Goal: Find contact information: Find contact information

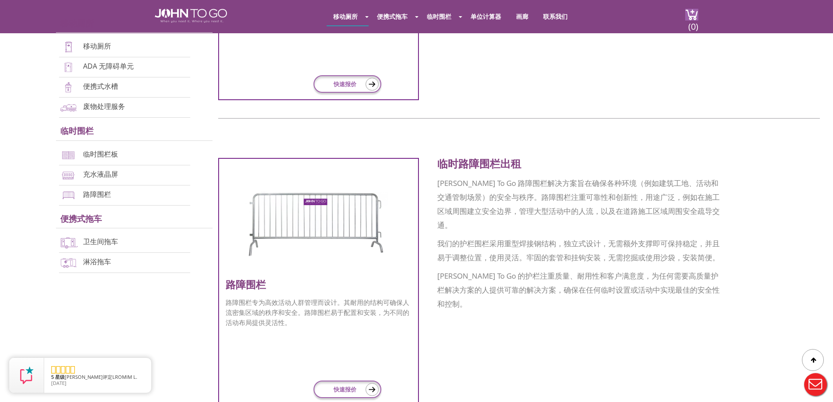
scroll to position [918, 0]
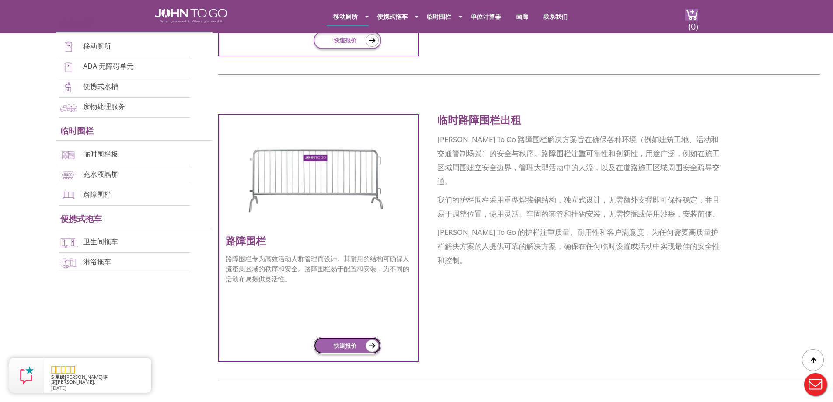
click at [358, 344] on link "快速报价" at bounding box center [347, 345] width 68 height 17
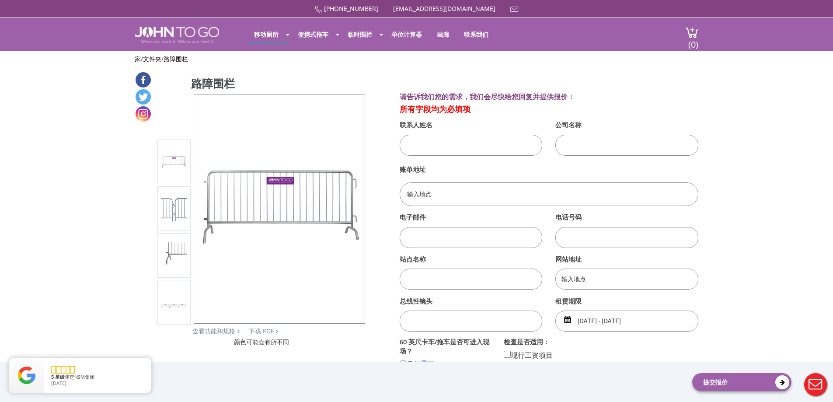
click at [168, 169] on img at bounding box center [174, 161] width 26 height 17
click at [184, 206] on img at bounding box center [174, 208] width 26 height 26
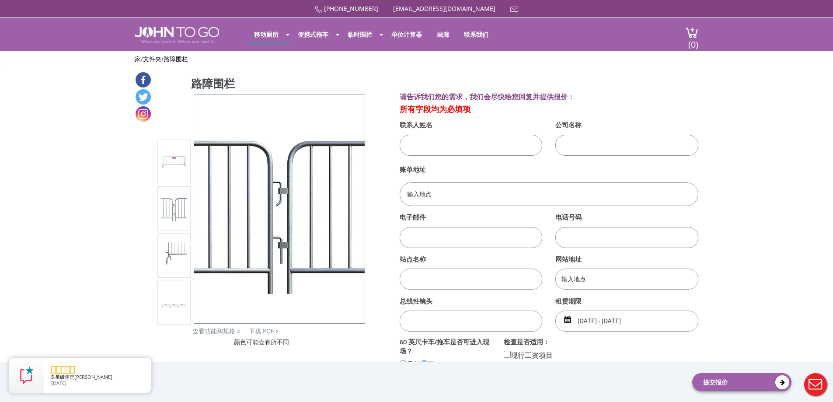
click at [178, 240] on div at bounding box center [174, 254] width 26 height 37
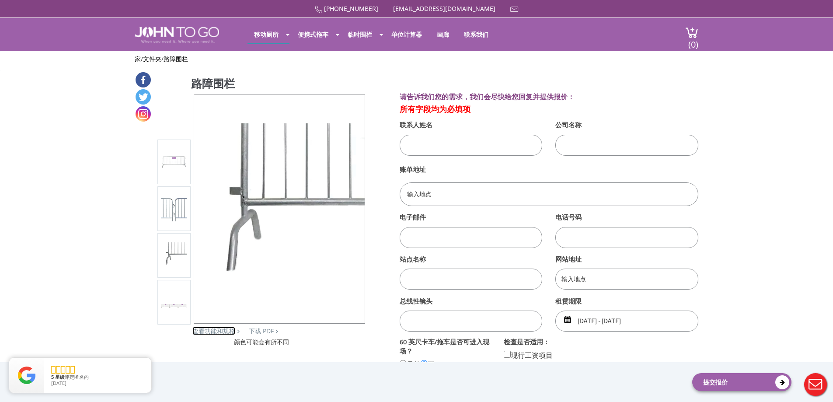
click at [217, 330] on font "查看功能和规格" at bounding box center [213, 331] width 43 height 8
click at [266, 331] on font "下载 PDF" at bounding box center [261, 331] width 25 height 8
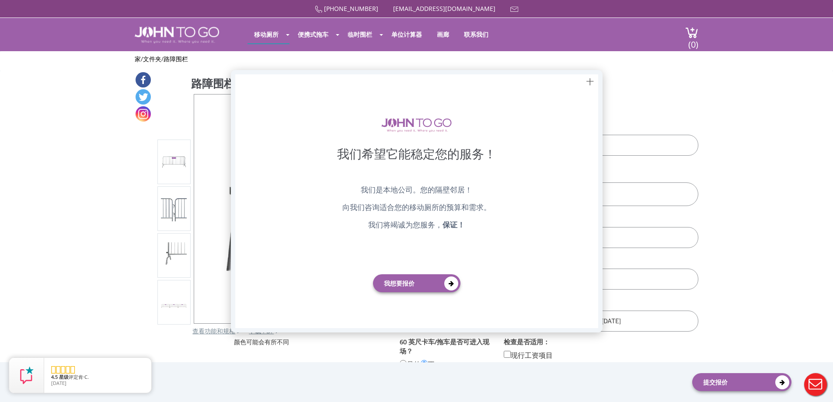
click at [473, 33] on div at bounding box center [416, 201] width 833 height 402
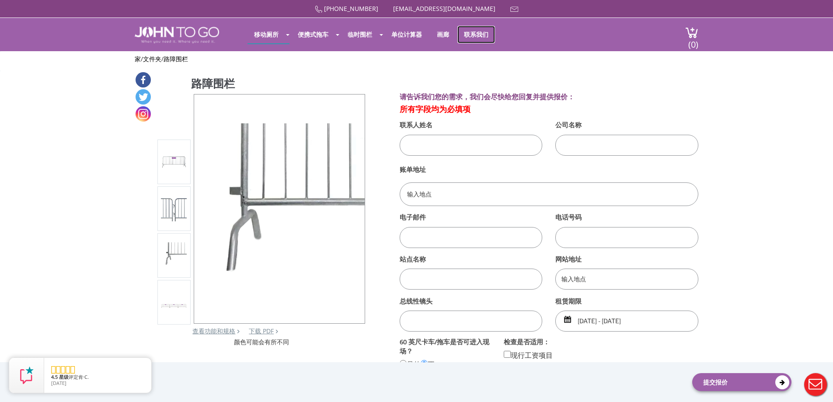
click at [473, 33] on font "联系我们" at bounding box center [476, 34] width 24 height 8
